Goal: Task Accomplishment & Management: Manage account settings

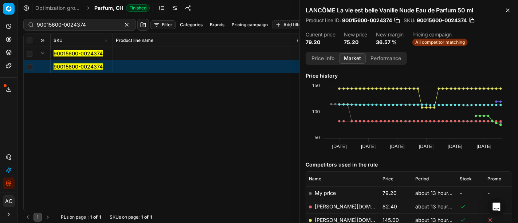
scroll to position [87, 0]
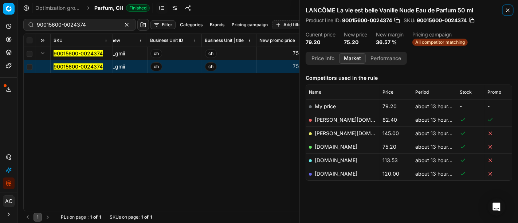
click at [506, 8] on icon "button" at bounding box center [508, 10] width 6 height 6
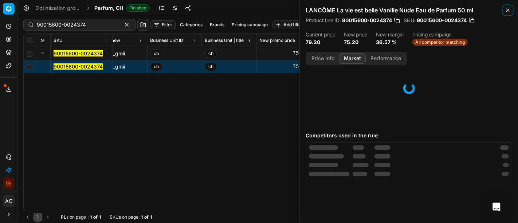
scroll to position [31, 0]
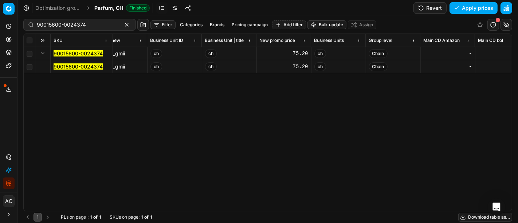
click at [295, 66] on div "75.20" at bounding box center [284, 66] width 48 height 7
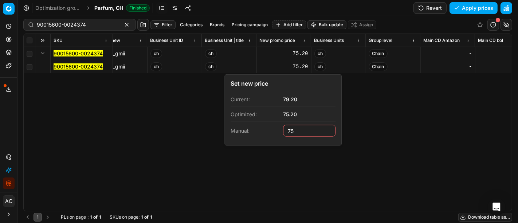
type input "75.00"
click at [392, 132] on div "SKU Product line name Product line ID Title Brand Sales Flag Brand Special Disp…" at bounding box center [268, 122] width 488 height 177
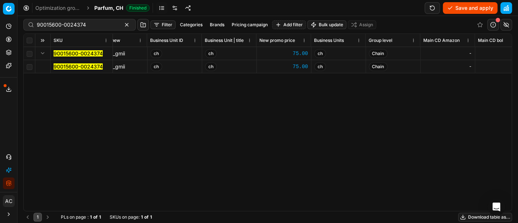
click at [468, 8] on button "Save and apply" at bounding box center [470, 8] width 55 height 12
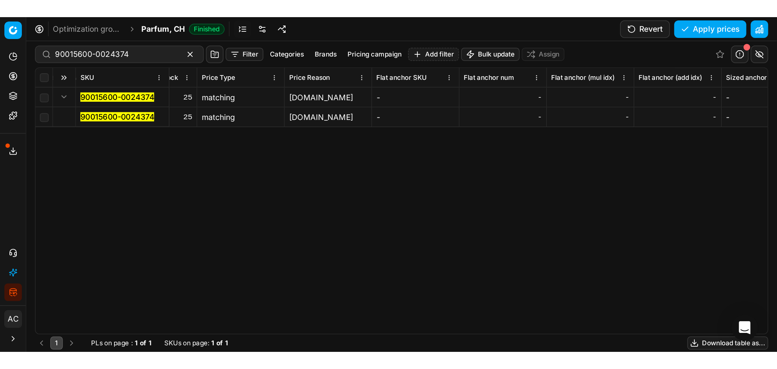
scroll to position [0, 2789]
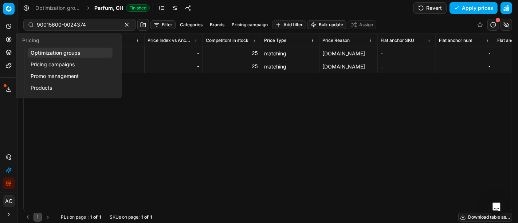
click at [7, 38] on icon at bounding box center [9, 39] width 6 height 6
click at [51, 52] on link "Optimization groups" at bounding box center [70, 53] width 85 height 10
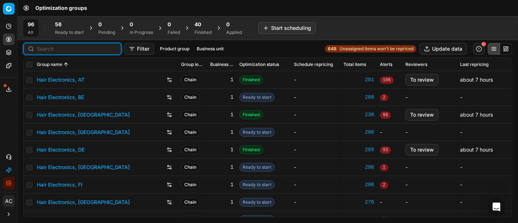
click at [46, 51] on input at bounding box center [77, 48] width 80 height 7
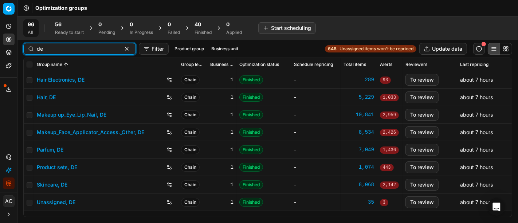
type input "de"
click at [53, 147] on link "Parfum, DE" at bounding box center [50, 149] width 27 height 7
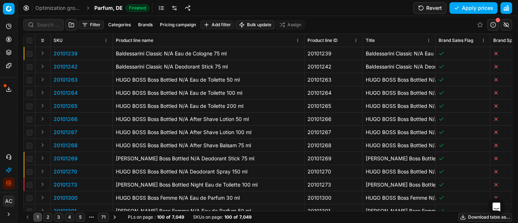
click at [9, 89] on line at bounding box center [9, 88] width 0 height 3
click at [3, 124] on div "Export service Name Type Status Size Start date Finish date Created by Multi OG…" at bounding box center [259, 111] width 518 height 223
click at [319, 11] on div "Optimization groups Parfum, DE Finished Revert Apply prices" at bounding box center [267, 8] width 501 height 16
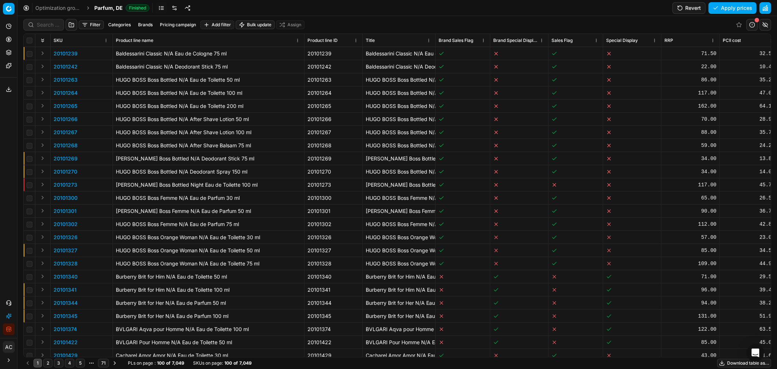
click at [140, 24] on button "Brands" at bounding box center [145, 24] width 20 height 9
type input "fren"
click at [93, 49] on input "Suggestions" at bounding box center [95, 51] width 6 height 6
checkbox input "true"
click at [194, 66] on button "Apply" at bounding box center [191, 67] width 18 height 9
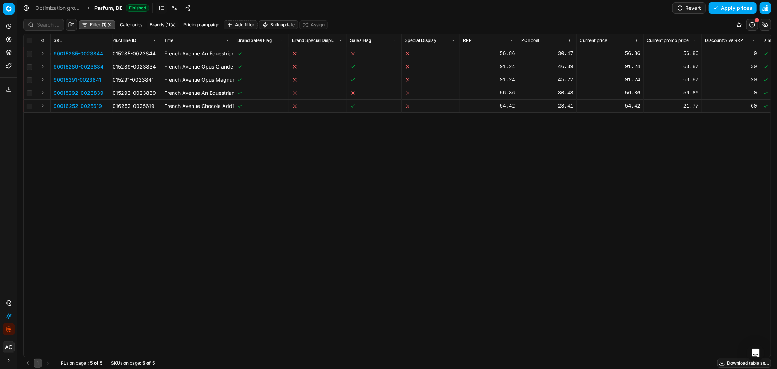
scroll to position [0, 209]
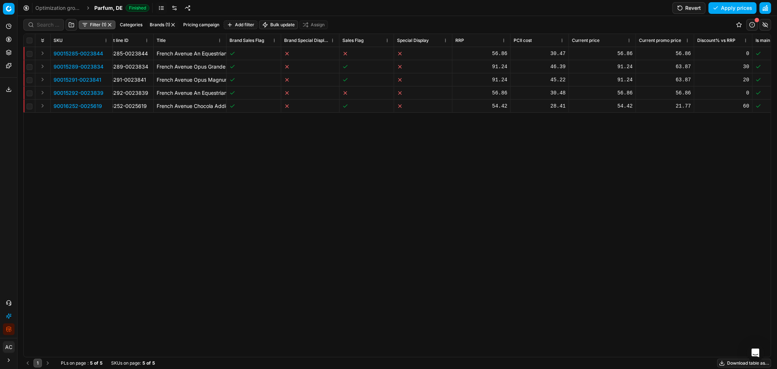
click at [518, 8] on button "Revert" at bounding box center [689, 8] width 33 height 12
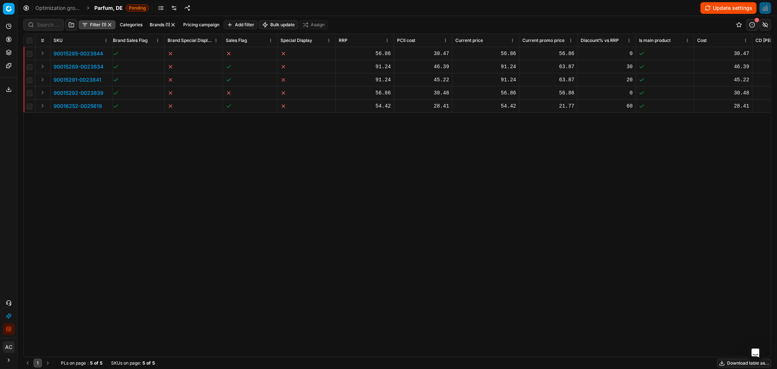
scroll to position [0, 326]
click at [518, 54] on div "56.86" at bounding box center [548, 53] width 52 height 7
type input "14"
type input "14.22"
click at [496, 54] on div "56.86" at bounding box center [485, 53] width 61 height 7
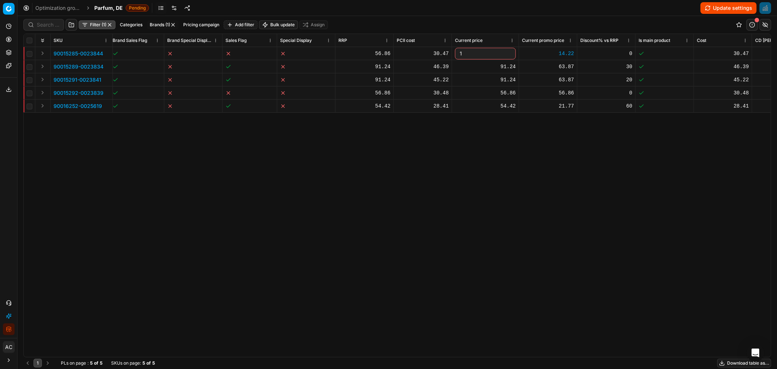
type input "14"
type input "14.22"
click at [502, 174] on div "SKU Product line name Product line ID Title Brand Sales Flag Brand Special Disp…" at bounding box center [397, 195] width 747 height 323
click at [508, 64] on div "91.24" at bounding box center [485, 66] width 61 height 7
type input "22"
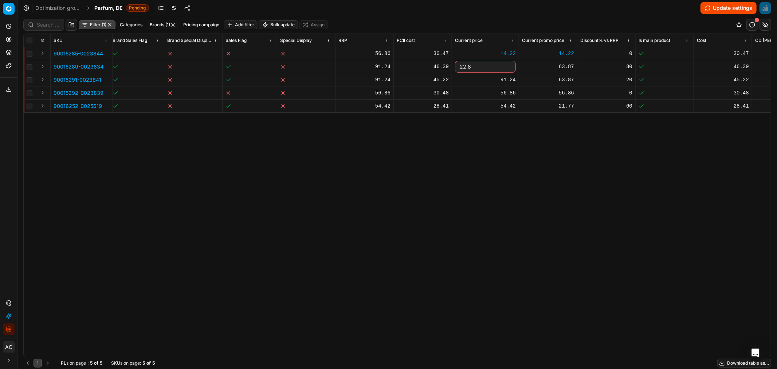
type input "22.81"
click at [517, 180] on div "SKU Product line name Product line ID Title Brand Sales Flag Brand Special Disp…" at bounding box center [397, 195] width 747 height 323
click at [518, 68] on div "63.87" at bounding box center [548, 66] width 52 height 7
type input "22.81"
click at [492, 166] on div "SKU Product line name Product line ID Title Brand Sales Flag Brand Special Disp…" at bounding box center [397, 195] width 747 height 323
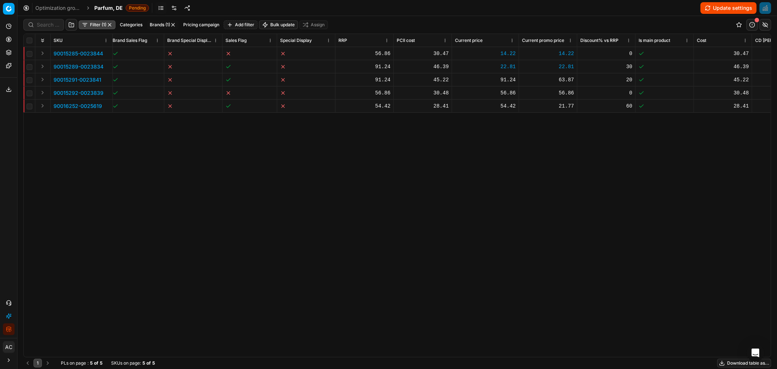
click at [505, 78] on div "91.24" at bounding box center [485, 79] width 61 height 7
type input "22.81"
click at [518, 80] on div "63.87" at bounding box center [548, 79] width 52 height 7
type input "22.81"
click at [518, 156] on div "SKU Product line name Product line ID Title Brand Sales Flag Brand Special Disp…" at bounding box center [397, 195] width 747 height 323
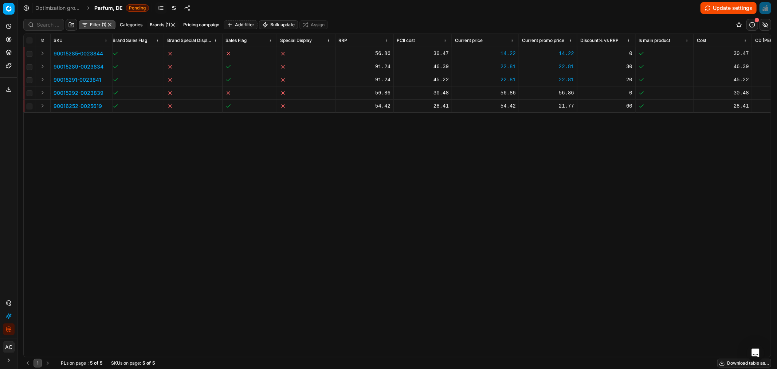
click at [512, 93] on div "56.86" at bounding box center [485, 92] width 61 height 7
type input "14"
type input "14.22"
click at [518, 90] on div "56.86" at bounding box center [548, 92] width 52 height 7
type input "14"
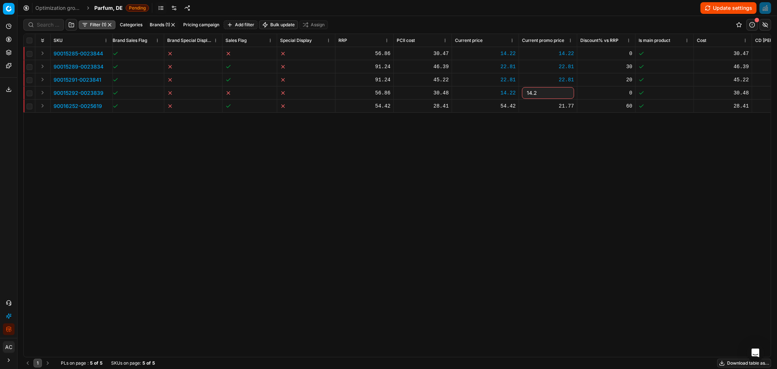
type input "14.22"
click at [518, 164] on div "SKU Product line name Product line ID Title Brand Sales Flag Brand Special Disp…" at bounding box center [397, 195] width 747 height 323
click at [502, 107] on div "54.42" at bounding box center [485, 105] width 61 height 7
type input "14"
type input "14.22"
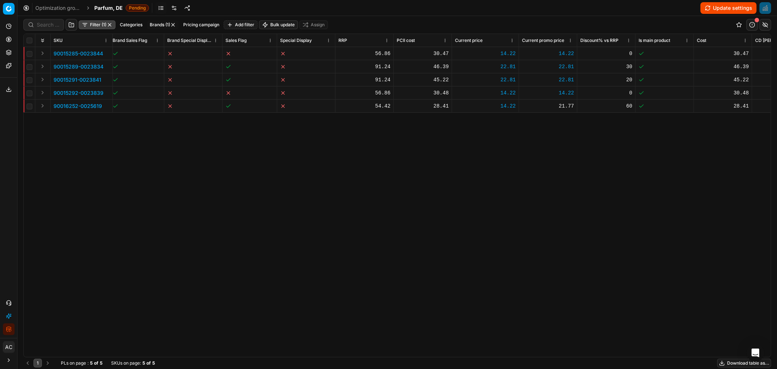
click at [518, 103] on div "21.77" at bounding box center [548, 105] width 52 height 7
type input "14"
type input "14.22"
click at [518, 5] on button "Update settings" at bounding box center [729, 8] width 56 height 12
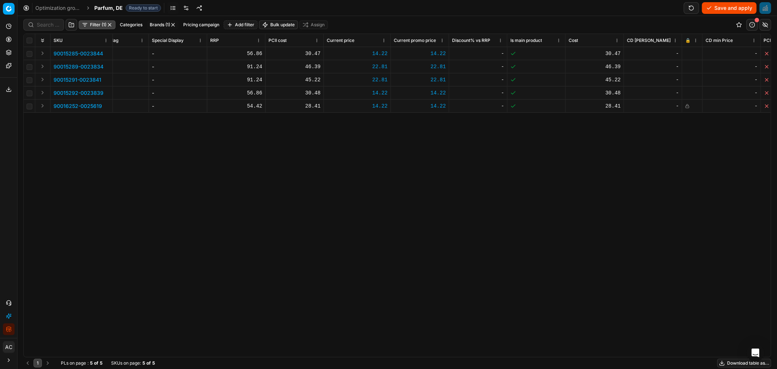
scroll to position [0, 457]
click at [518, 6] on button "Save and apply" at bounding box center [729, 8] width 55 height 12
click at [518, 52] on icon at bounding box center [685, 53] width 2 height 2
click at [518, 66] on rect at bounding box center [685, 67] width 3 height 2
click at [518, 79] on icon at bounding box center [685, 80] width 4 height 4
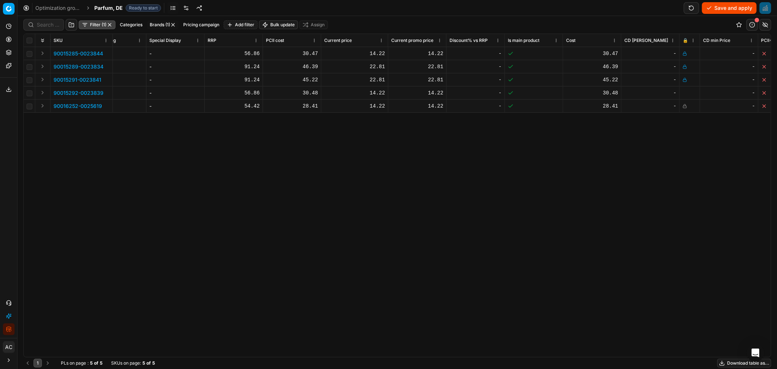
click at [518, 92] on icon at bounding box center [685, 93] width 4 height 4
click at [518, 8] on button "Save and apply" at bounding box center [729, 8] width 55 height 12
